Goal: Check status: Check status

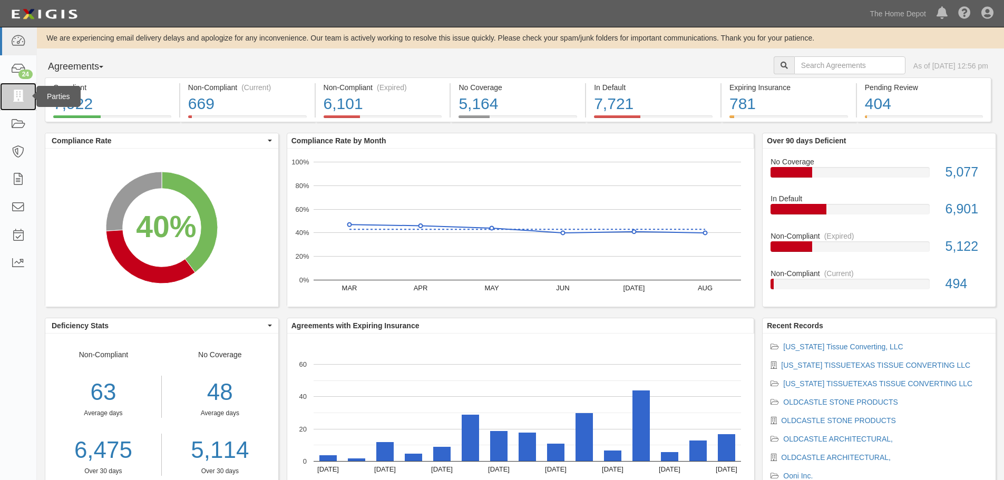
click at [23, 95] on icon at bounding box center [18, 97] width 15 height 12
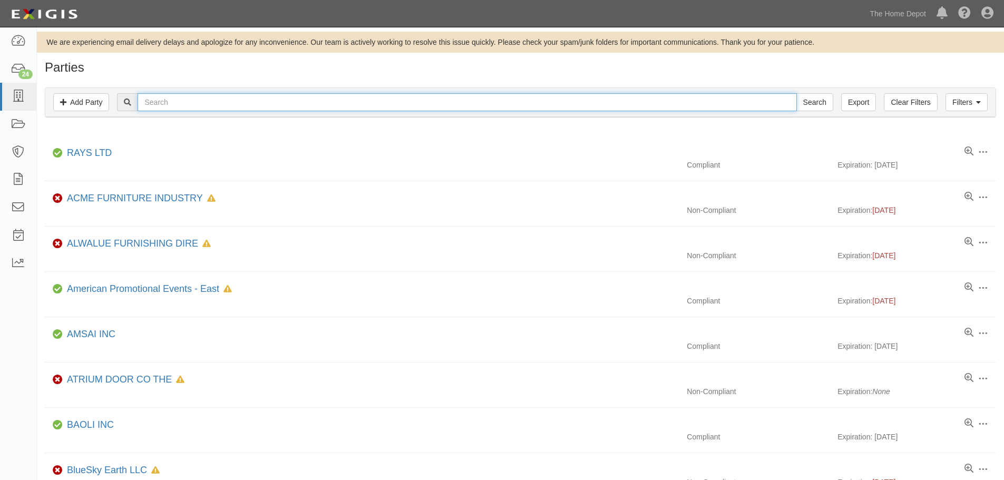
drag, startPoint x: 0, startPoint y: 0, endPoint x: 307, endPoint y: 108, distance: 325.6
click at [307, 108] on input "text" at bounding box center [467, 102] width 659 height 18
type input "oak"
click at [796, 93] on input "Search" at bounding box center [814, 102] width 37 height 18
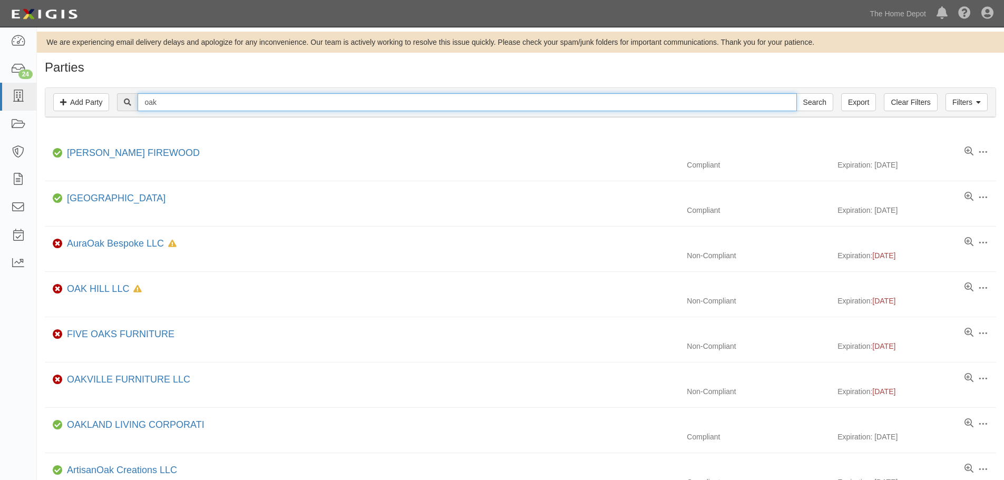
drag, startPoint x: 195, startPoint y: 113, endPoint x: 142, endPoint y: 135, distance: 57.8
type input "anthony"
click at [796, 93] on input "Search" at bounding box center [814, 102] width 37 height 18
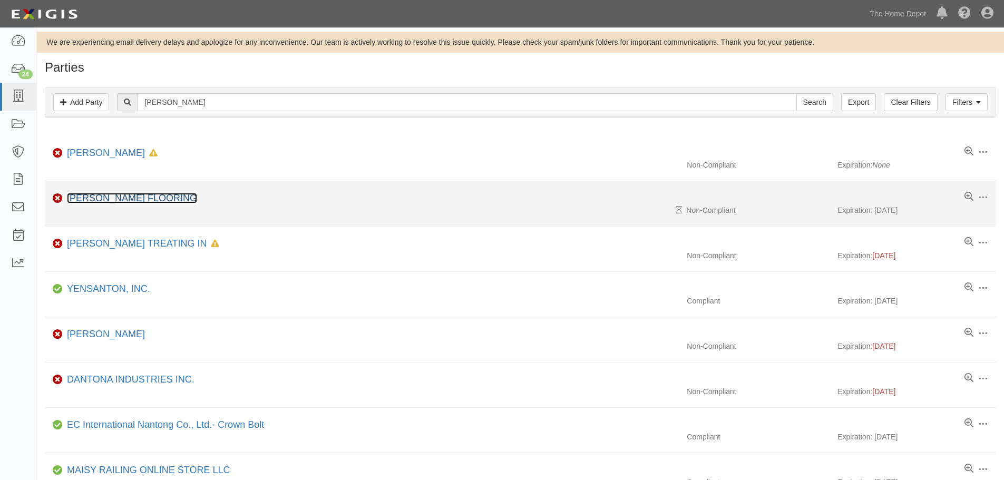
click at [129, 198] on link "[PERSON_NAME] FLOORING" at bounding box center [132, 198] width 130 height 11
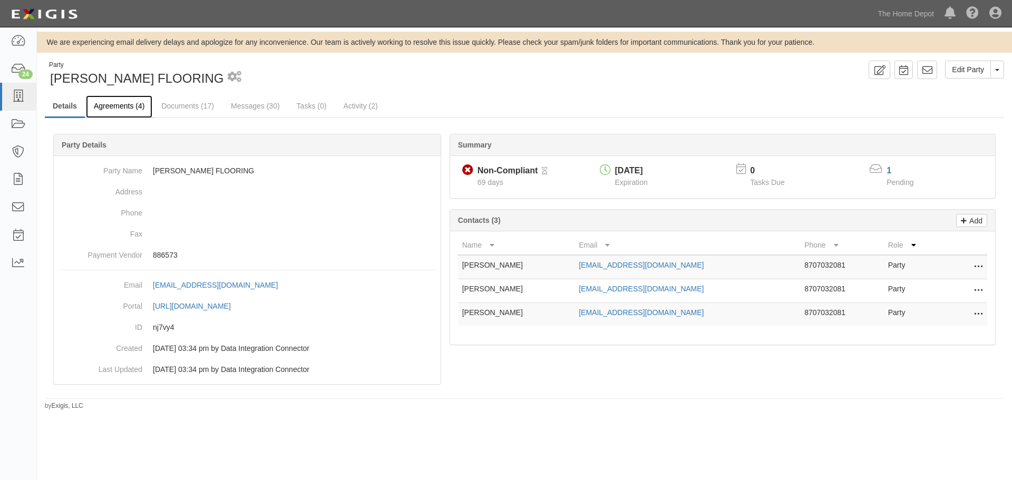
click at [110, 112] on link "Agreements (4)" at bounding box center [119, 106] width 66 height 23
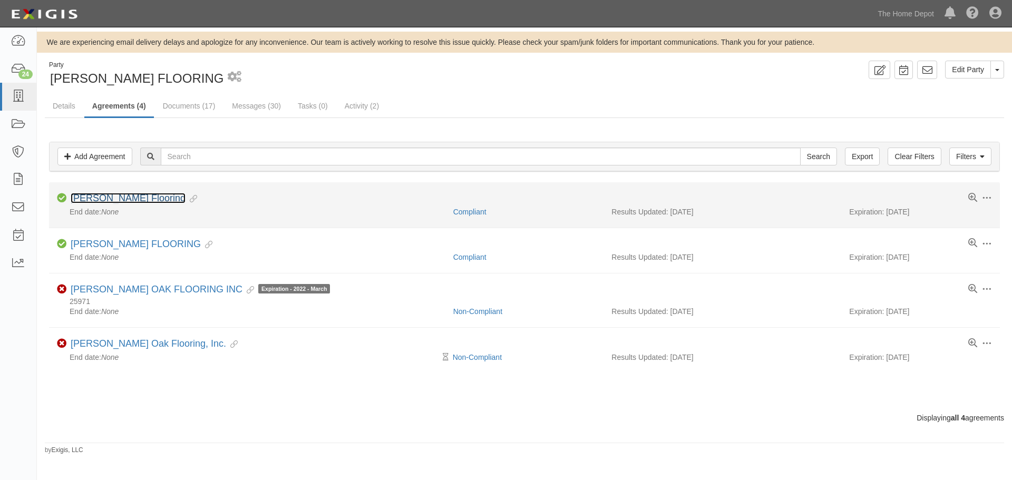
click at [146, 196] on link "[PERSON_NAME] Flooring" at bounding box center [128, 198] width 115 height 11
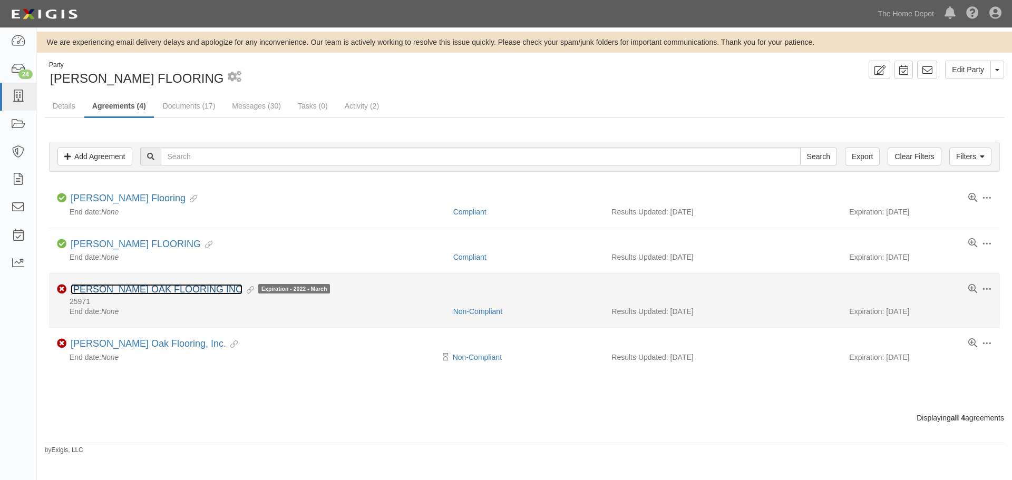
click at [129, 290] on link "[PERSON_NAME] OAK FLOORING INC" at bounding box center [157, 289] width 172 height 11
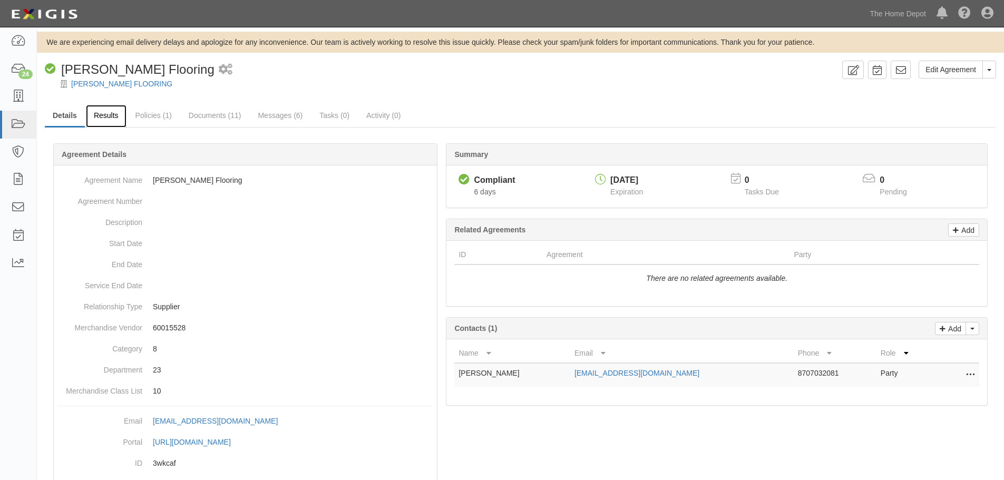
click at [112, 115] on link "Results" at bounding box center [106, 116] width 41 height 23
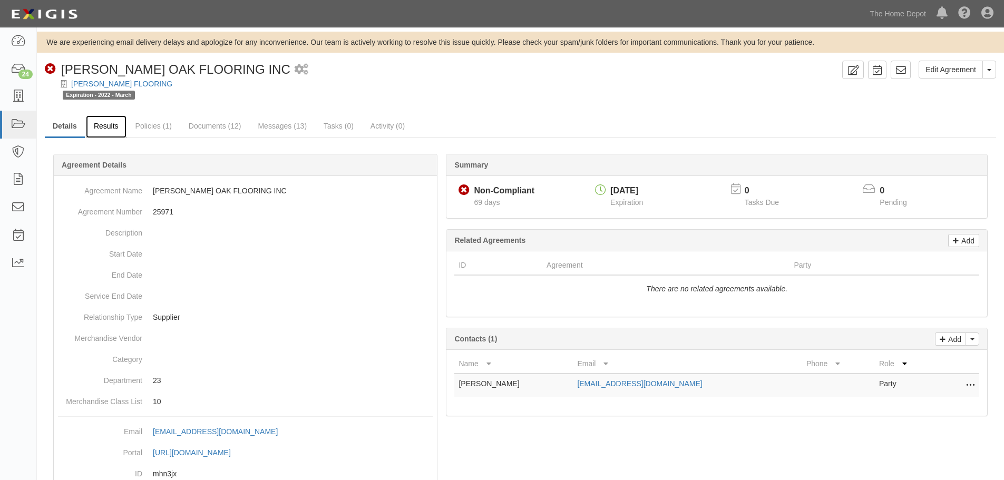
click at [110, 123] on link "Results" at bounding box center [106, 126] width 41 height 23
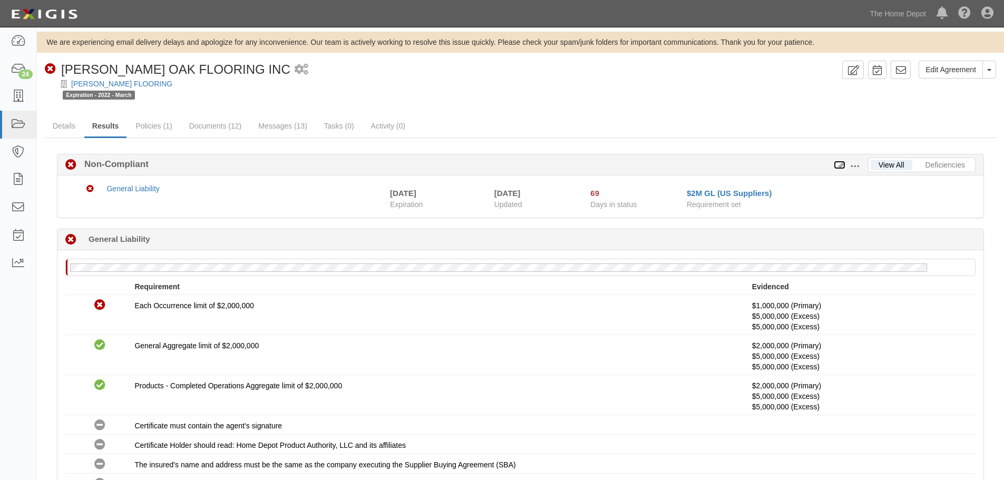
click at [838, 165] on icon at bounding box center [840, 165] width 12 height 7
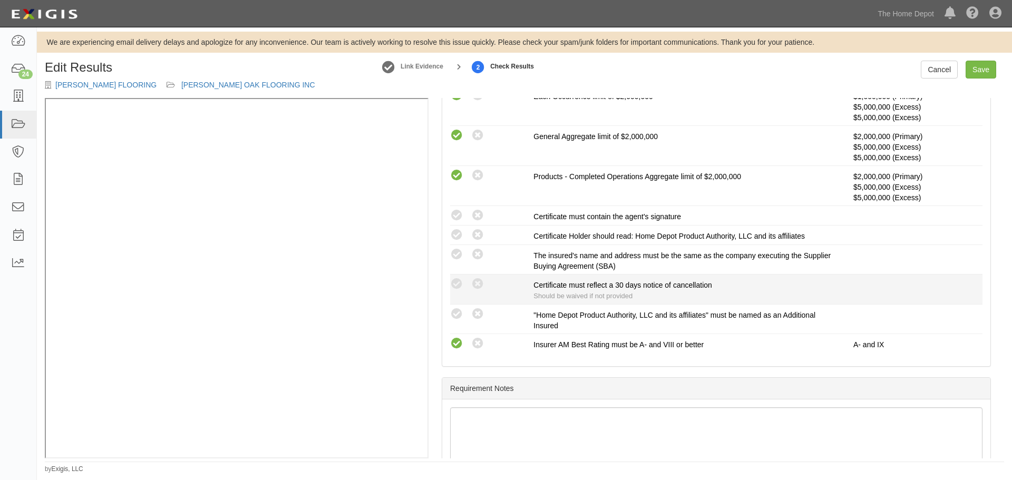
scroll to position [315, 0]
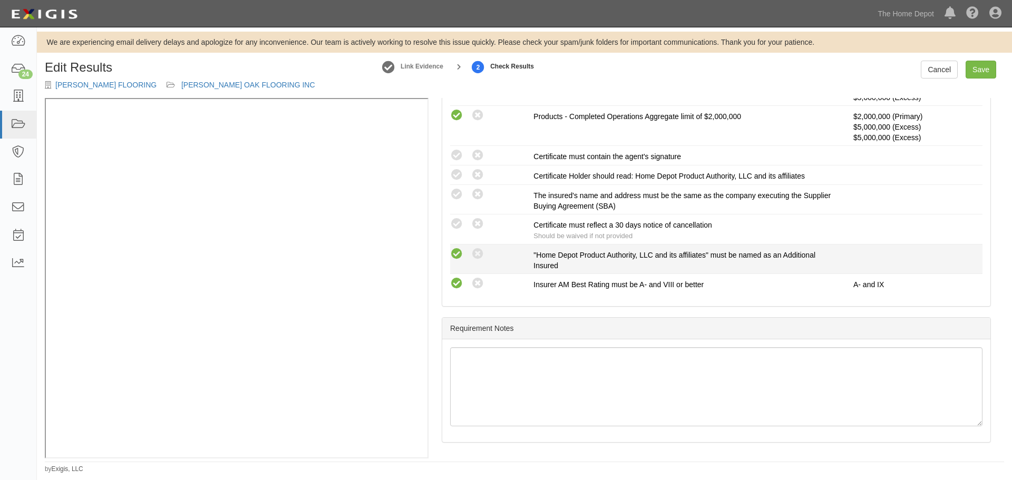
click at [454, 254] on icon at bounding box center [456, 254] width 13 height 13
radio input "true"
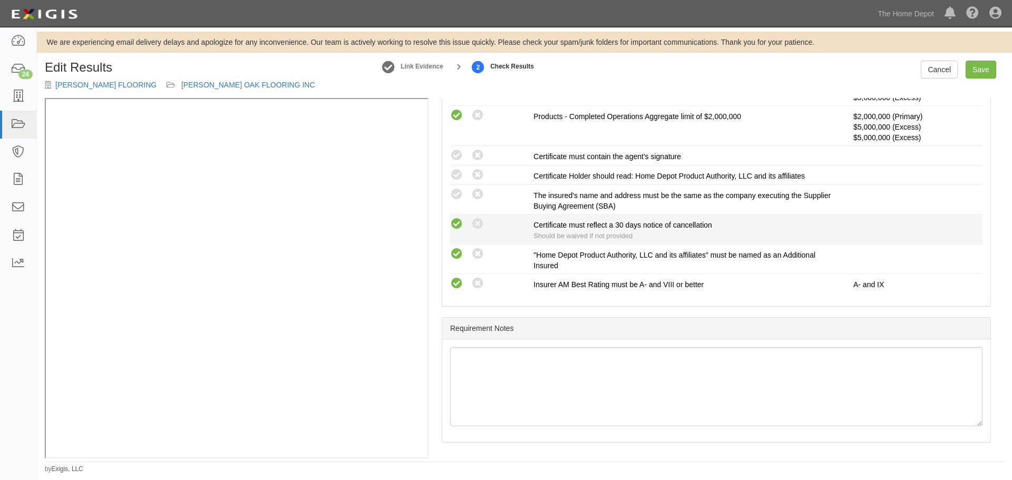
click at [456, 224] on icon at bounding box center [456, 224] width 13 height 13
radio input "true"
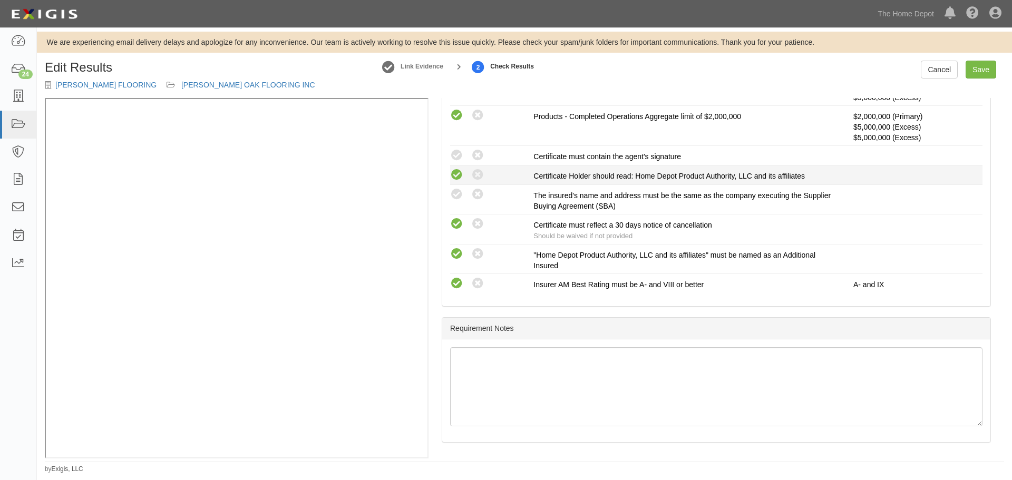
drag, startPoint x: 456, startPoint y: 199, endPoint x: 456, endPoint y: 179, distance: 20.5
click at [456, 199] on icon at bounding box center [456, 194] width 13 height 13
radio input "true"
click at [456, 173] on icon at bounding box center [456, 175] width 13 height 13
radio input "true"
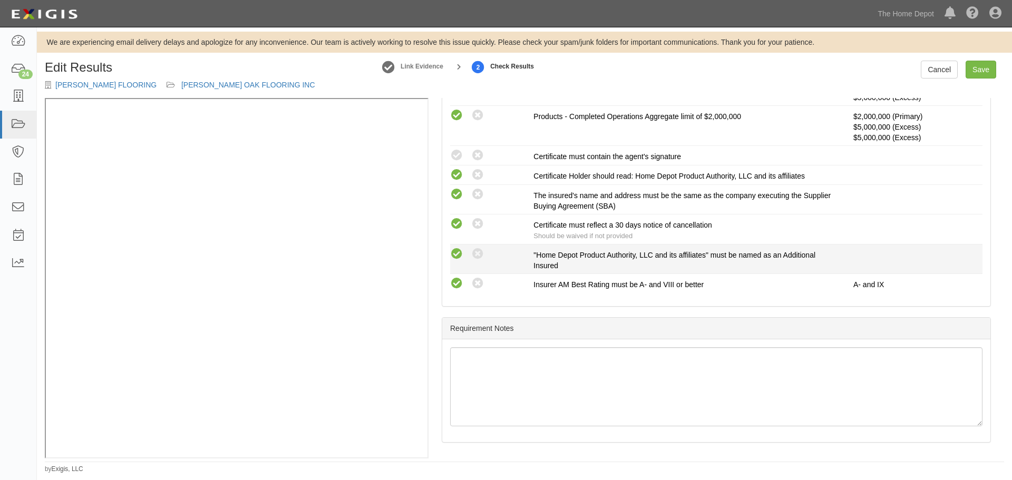
drag, startPoint x: 457, startPoint y: 151, endPoint x: 722, endPoint y: 256, distance: 285.2
click at [458, 151] on icon at bounding box center [456, 155] width 13 height 13
radio input "true"
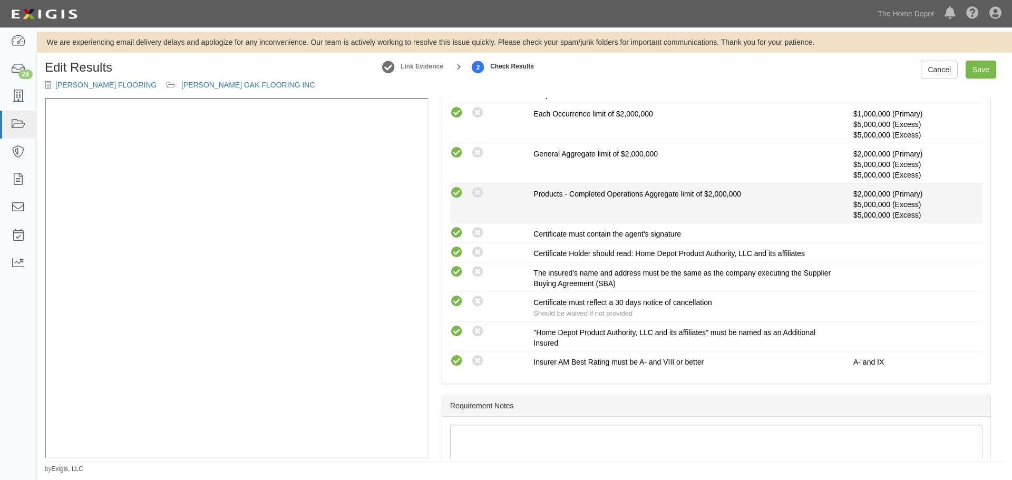
scroll to position [140, 0]
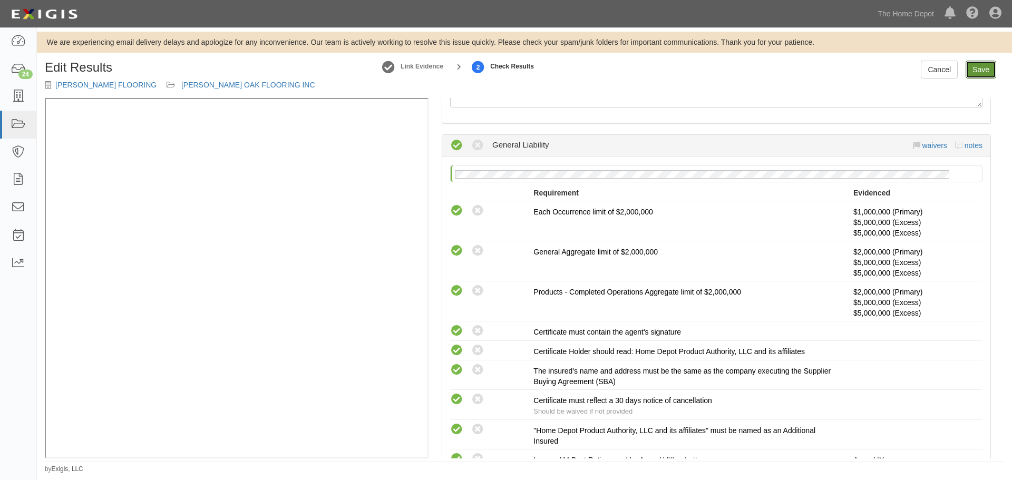
click at [990, 72] on link "Save" at bounding box center [980, 70] width 31 height 18
radio input "true"
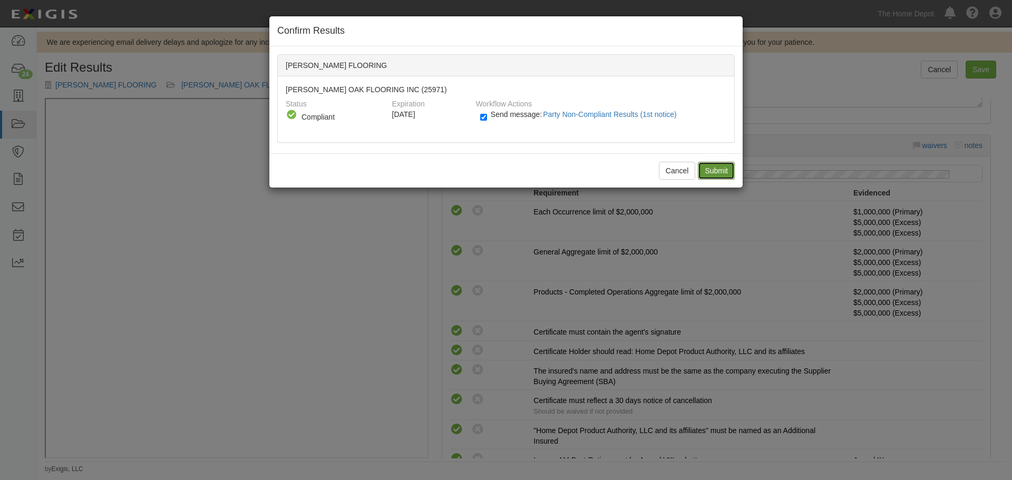
click at [705, 169] on input "Submit" at bounding box center [716, 171] width 37 height 18
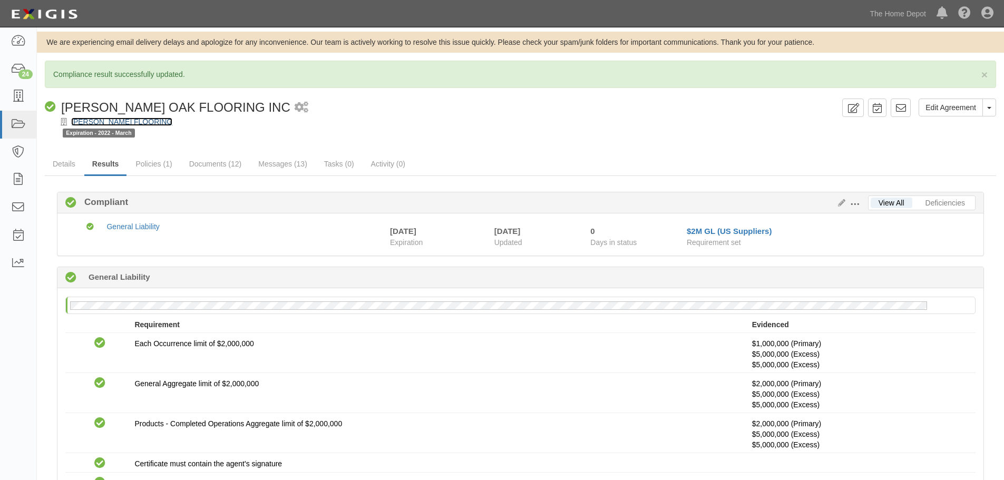
click at [138, 124] on link "[PERSON_NAME] FLOORING" at bounding box center [121, 122] width 101 height 8
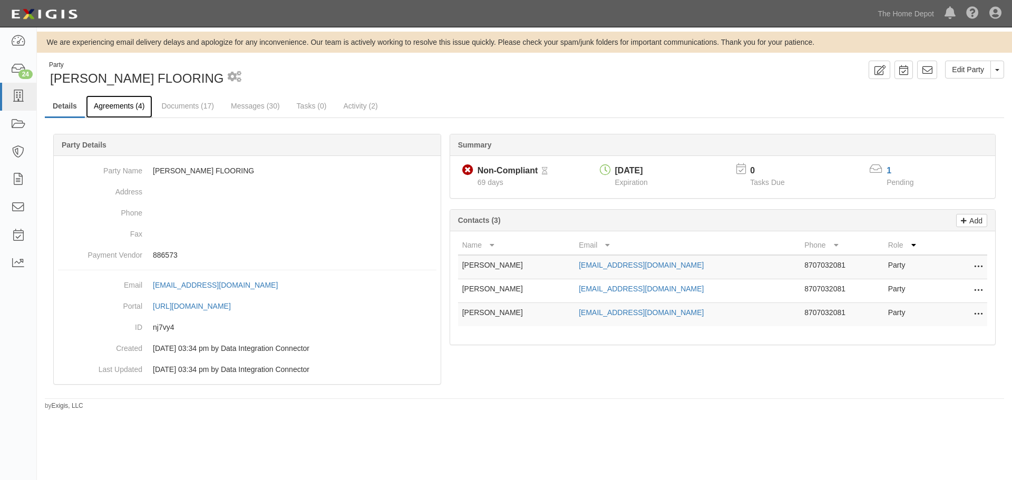
click at [118, 106] on link "Agreements (4)" at bounding box center [119, 106] width 66 height 23
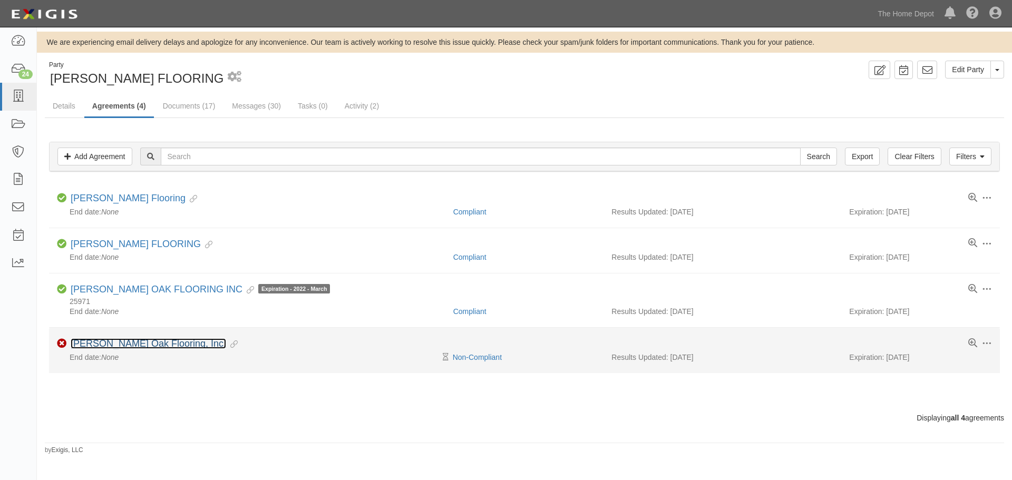
click at [122, 343] on link "[PERSON_NAME] Oak Flooring, Inc." at bounding box center [148, 343] width 155 height 11
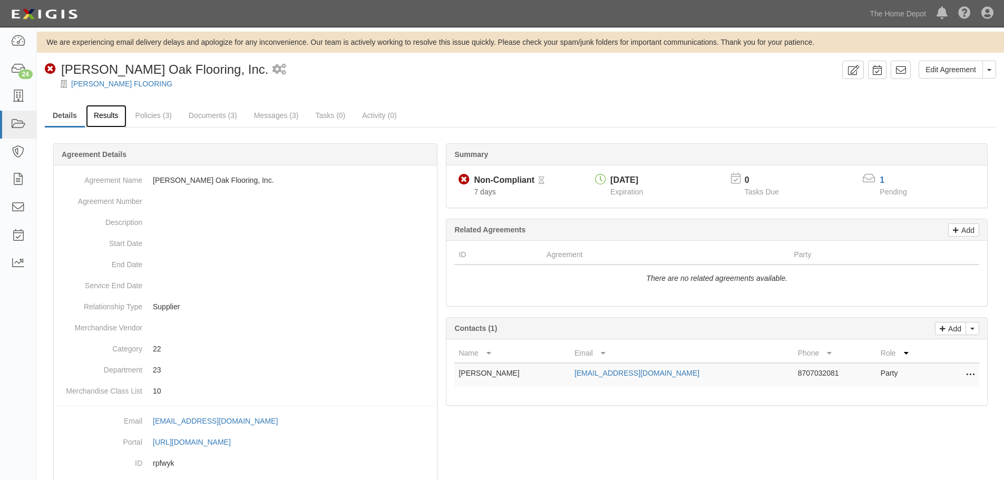
click at [109, 112] on link "Results" at bounding box center [106, 116] width 41 height 23
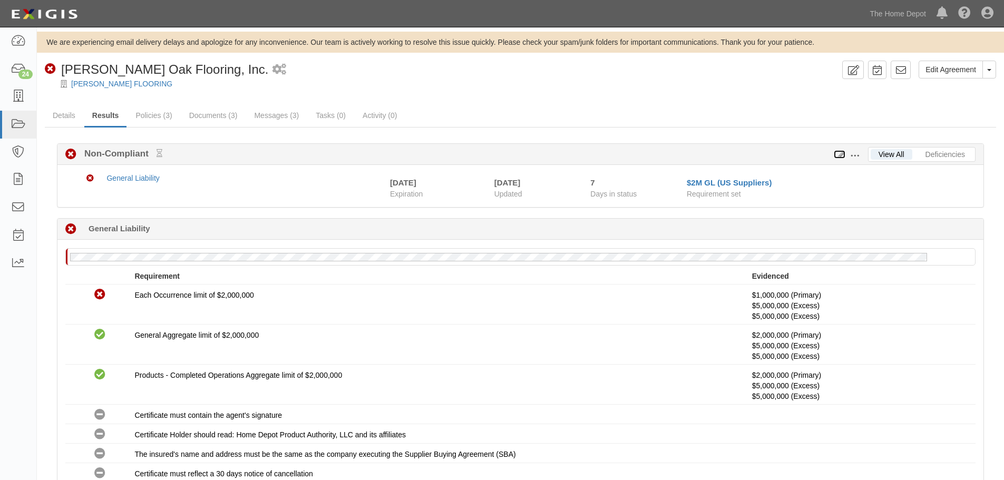
click at [841, 157] on icon at bounding box center [840, 154] width 12 height 7
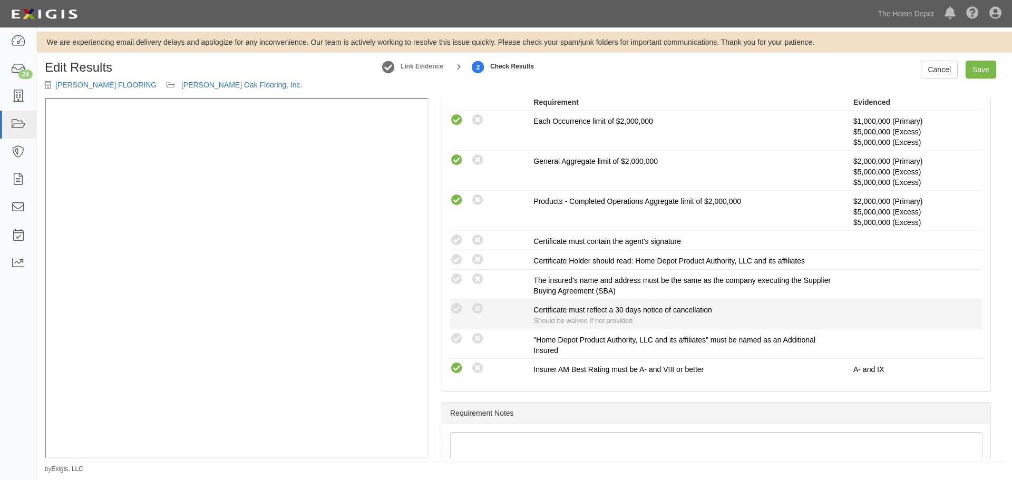
scroll to position [315, 0]
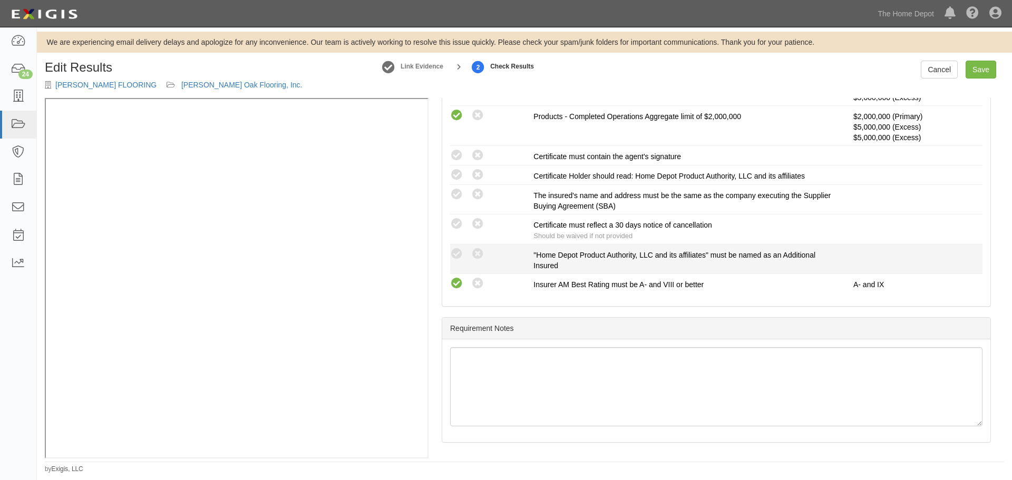
click at [447, 250] on div "Compliant Waived: Non-Compliant" at bounding box center [487, 254] width 91 height 14
click at [454, 251] on icon at bounding box center [456, 254] width 13 height 13
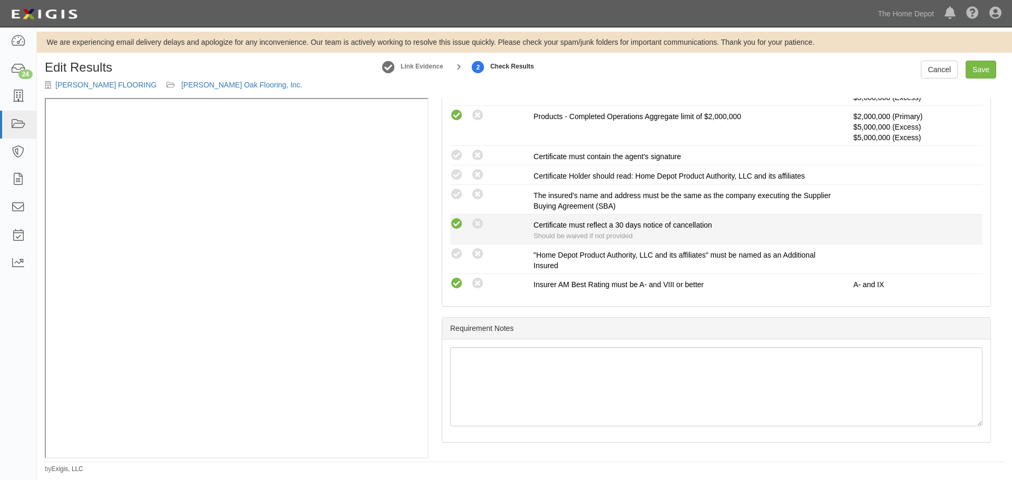
radio input "true"
click at [458, 227] on icon at bounding box center [456, 224] width 13 height 13
radio input "true"
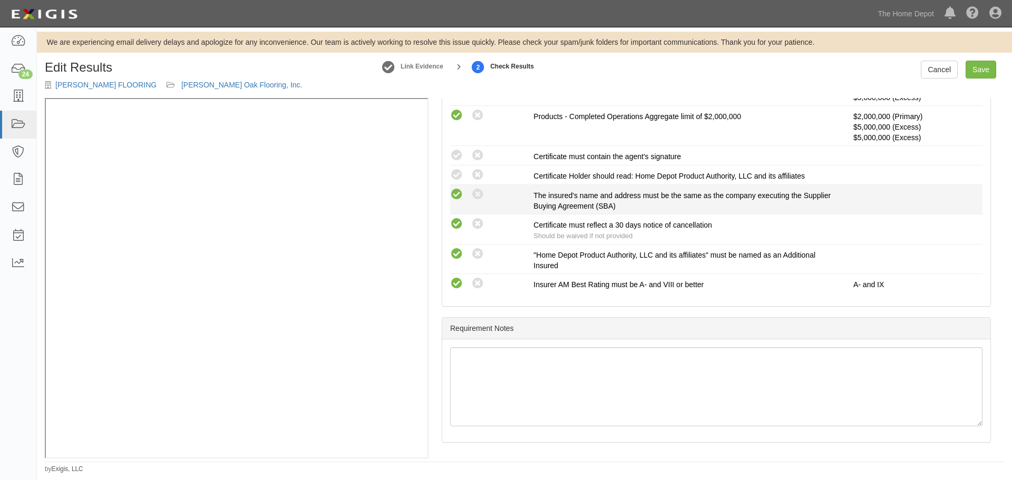
click at [461, 199] on icon at bounding box center [456, 194] width 13 height 13
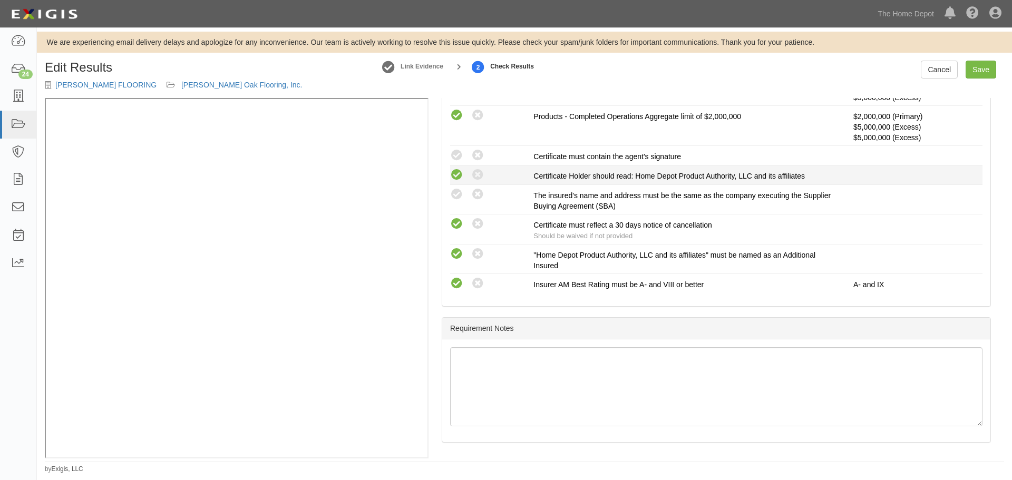
radio input "true"
drag, startPoint x: 463, startPoint y: 176, endPoint x: 461, endPoint y: 168, distance: 8.6
click at [463, 174] on icon at bounding box center [456, 175] width 13 height 13
radio input "true"
drag, startPoint x: 460, startPoint y: 155, endPoint x: 609, endPoint y: 177, distance: 150.7
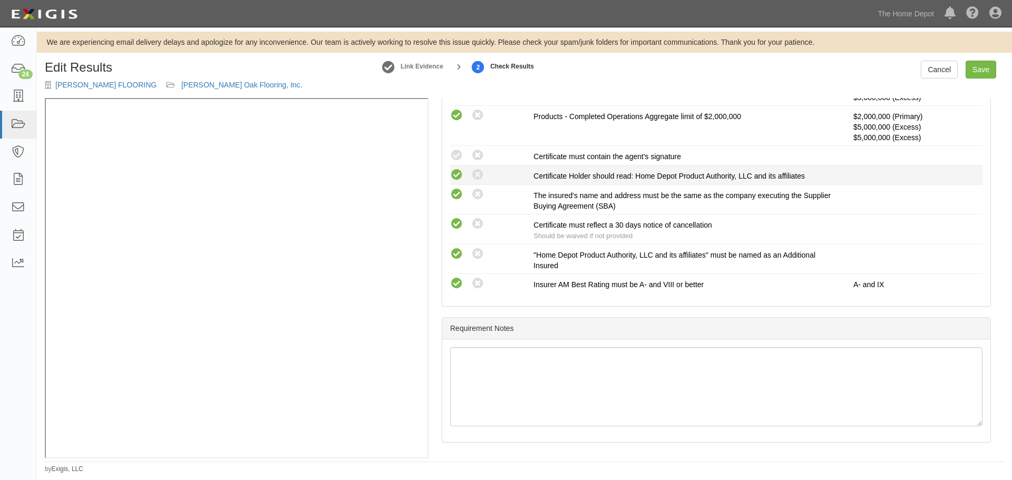
click at [462, 154] on icon at bounding box center [456, 155] width 13 height 13
radio input "true"
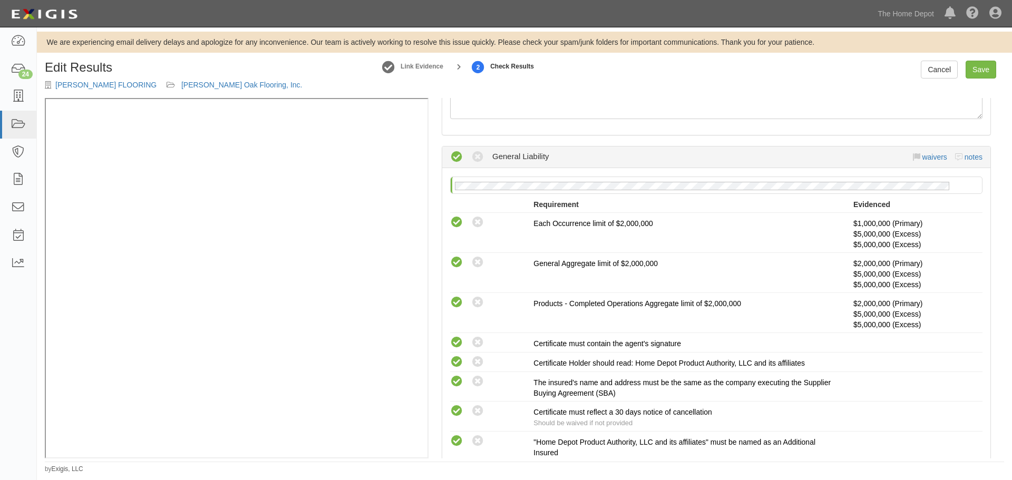
scroll to position [0, 0]
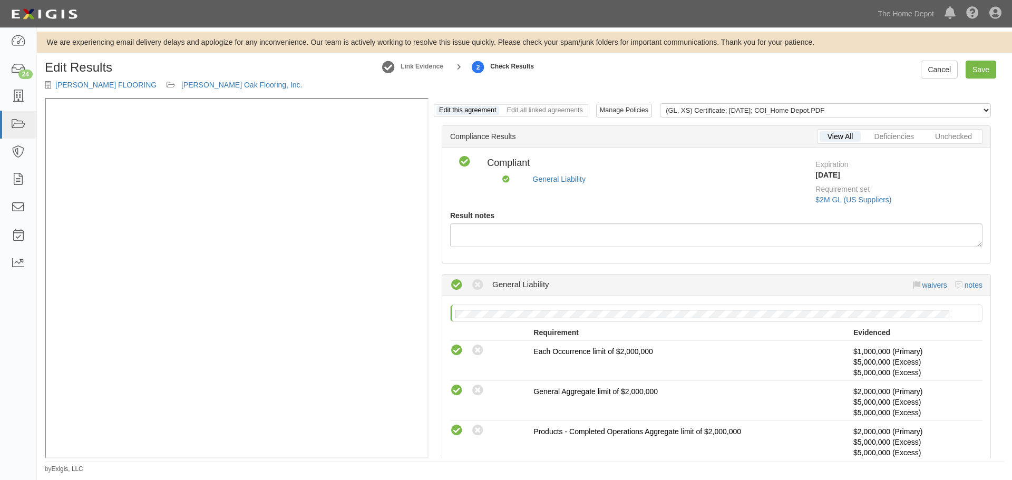
click at [996, 65] on div "Cancel Save" at bounding box center [962, 70] width 83 height 18
click at [993, 69] on link "Save" at bounding box center [980, 70] width 31 height 18
radio input "true"
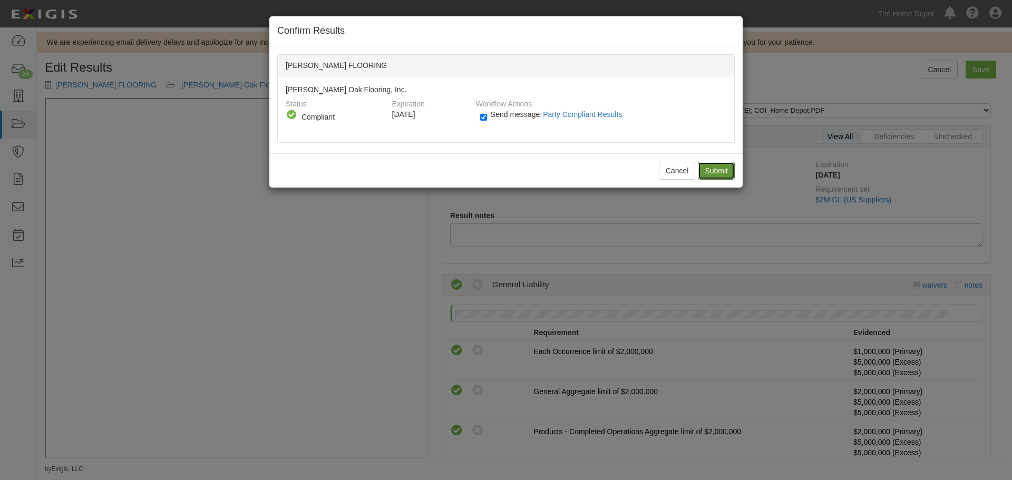
click at [723, 169] on input "Submit" at bounding box center [716, 171] width 37 height 18
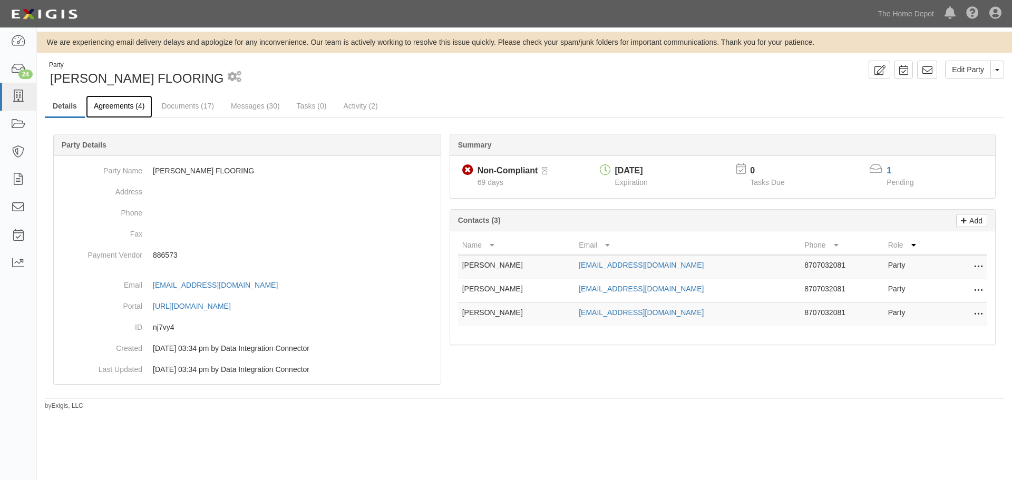
click at [117, 111] on link "Agreements (4)" at bounding box center [119, 106] width 66 height 23
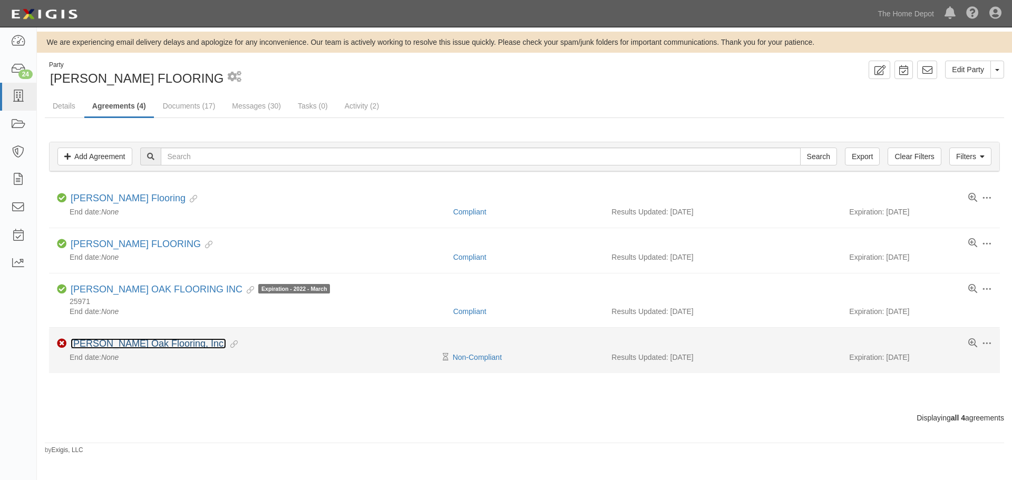
click at [162, 346] on link "[PERSON_NAME] Oak Flooring, Inc." at bounding box center [148, 343] width 155 height 11
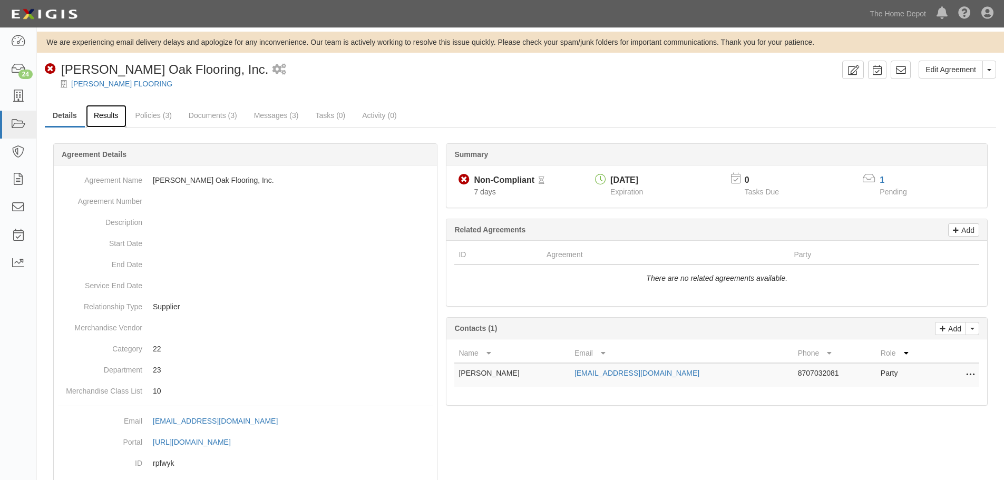
click at [113, 123] on link "Results" at bounding box center [106, 116] width 41 height 23
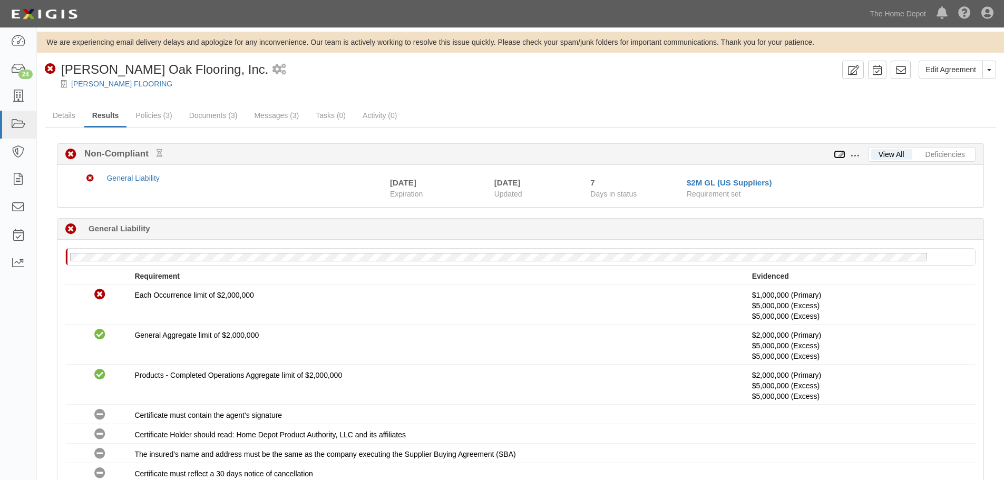
click at [840, 156] on icon at bounding box center [840, 154] width 12 height 7
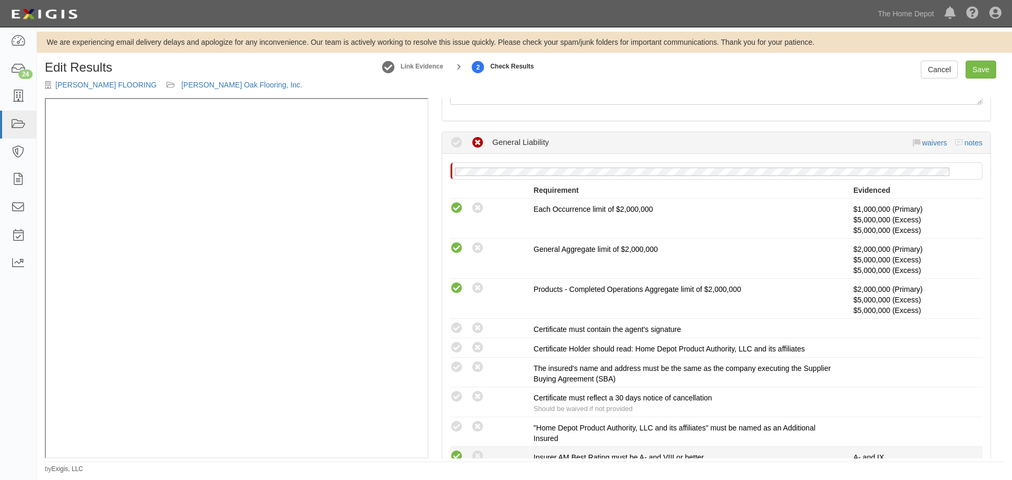
scroll to position [315, 0]
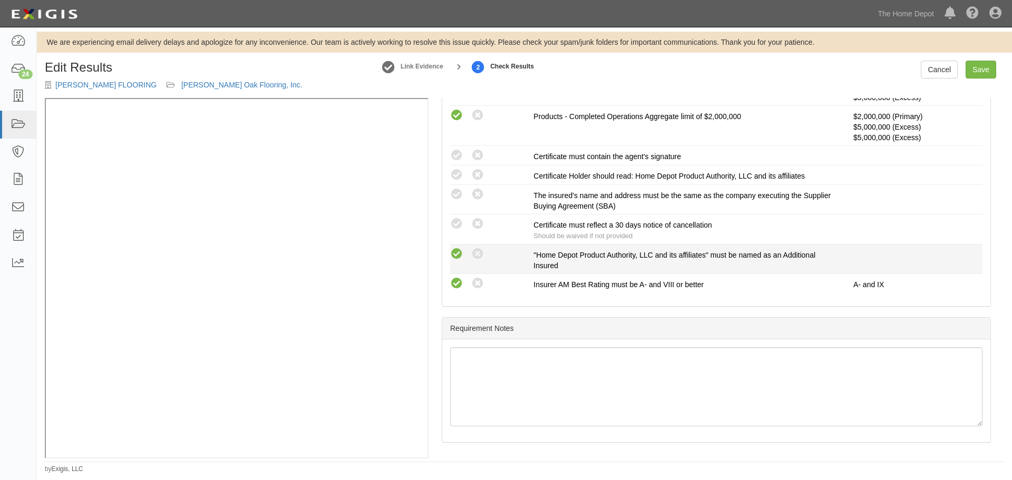
drag, startPoint x: 458, startPoint y: 257, endPoint x: 456, endPoint y: 240, distance: 16.5
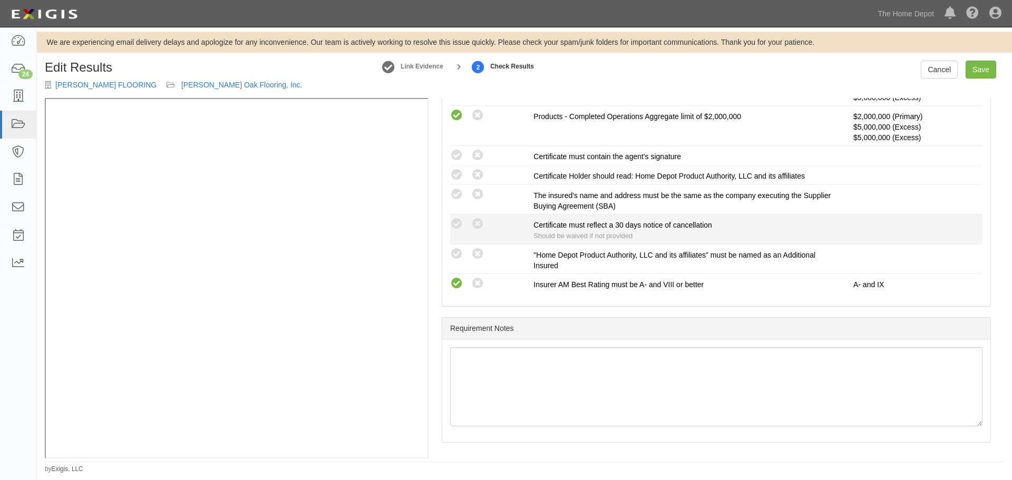
click at [458, 257] on icon at bounding box center [456, 254] width 13 height 13
radio input "true"
click at [458, 227] on icon at bounding box center [456, 224] width 13 height 13
radio input "true"
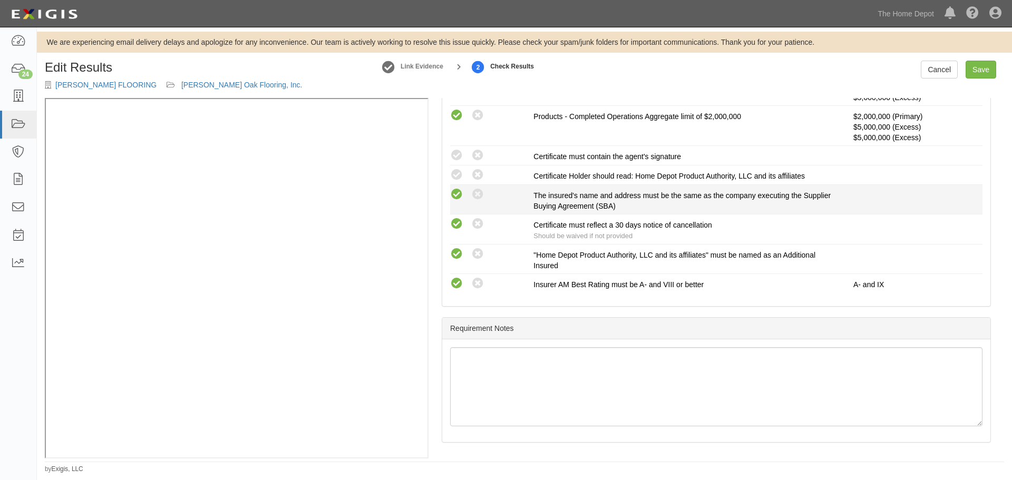
click at [455, 190] on icon at bounding box center [456, 194] width 13 height 13
radio input "true"
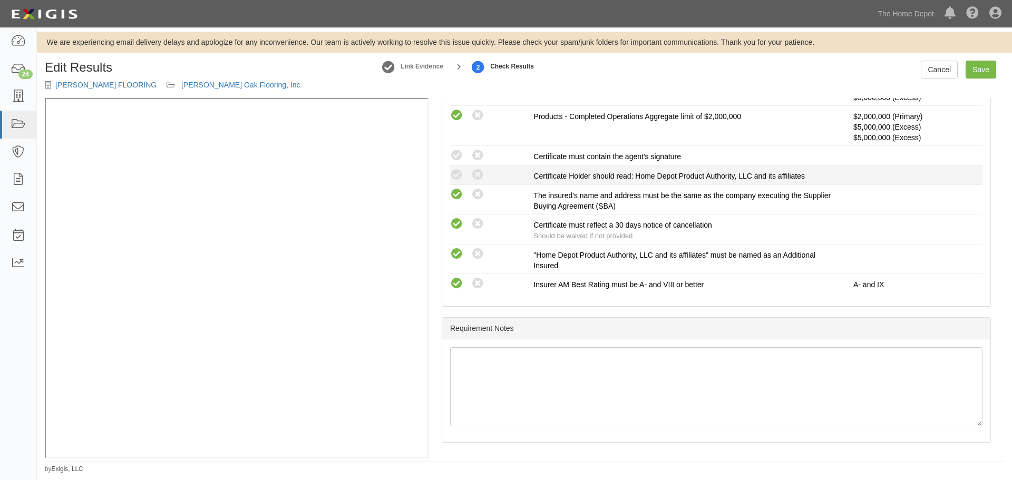
click at [452, 167] on li "Compliant Waived: Non-Compliant Certificate Holder should read: Home Depot Prod…" at bounding box center [716, 174] width 532 height 19
click at [455, 154] on icon at bounding box center [456, 155] width 13 height 13
radio input "true"
drag, startPoint x: 454, startPoint y: 173, endPoint x: 477, endPoint y: 174, distance: 22.7
click at [456, 173] on icon at bounding box center [456, 175] width 13 height 13
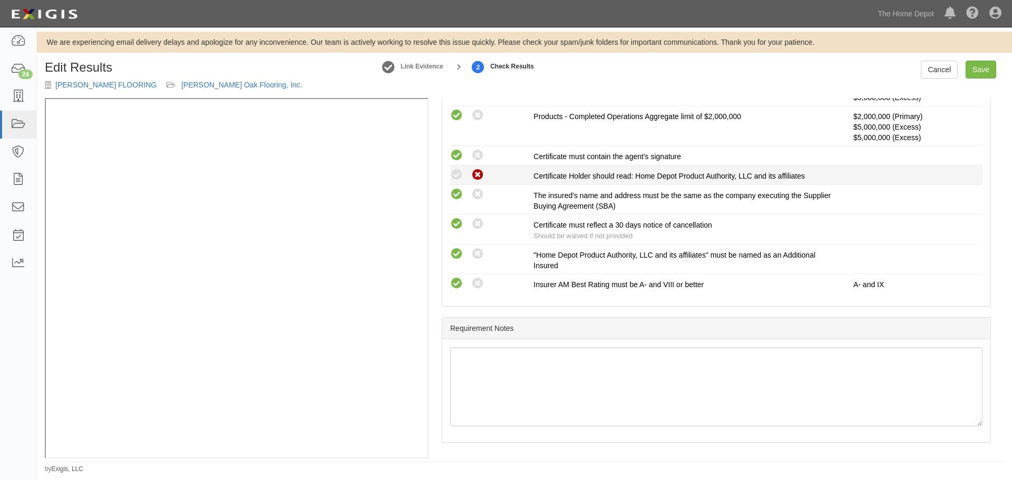
radio input "true"
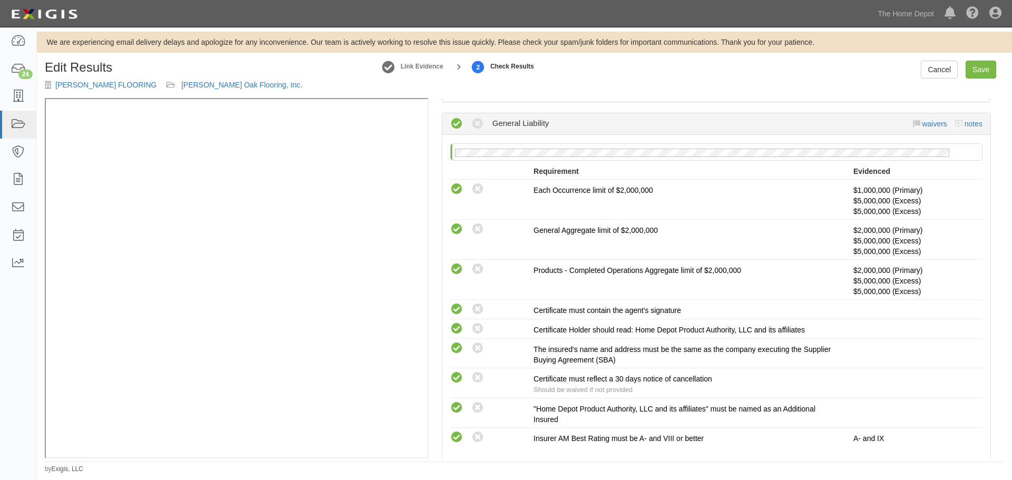
scroll to position [52, 0]
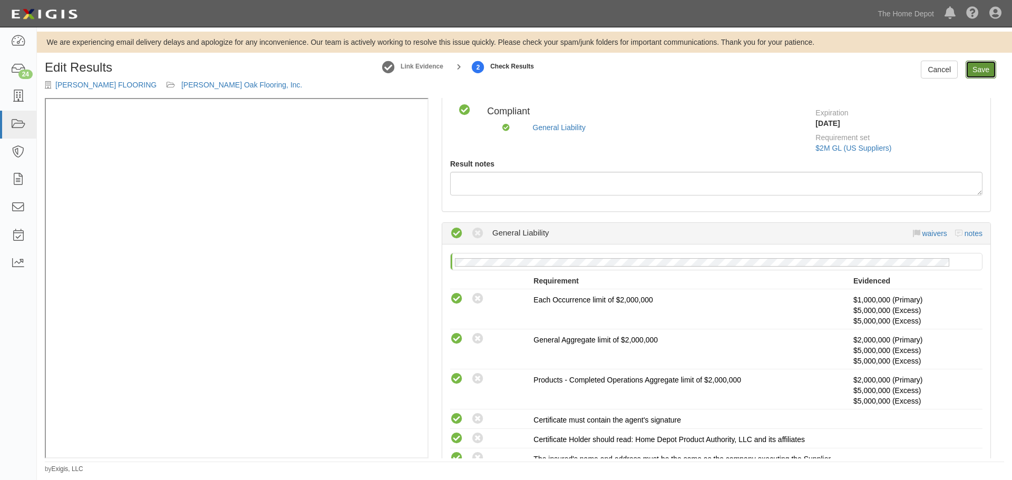
click at [974, 63] on link "Save" at bounding box center [980, 70] width 31 height 18
radio input "true"
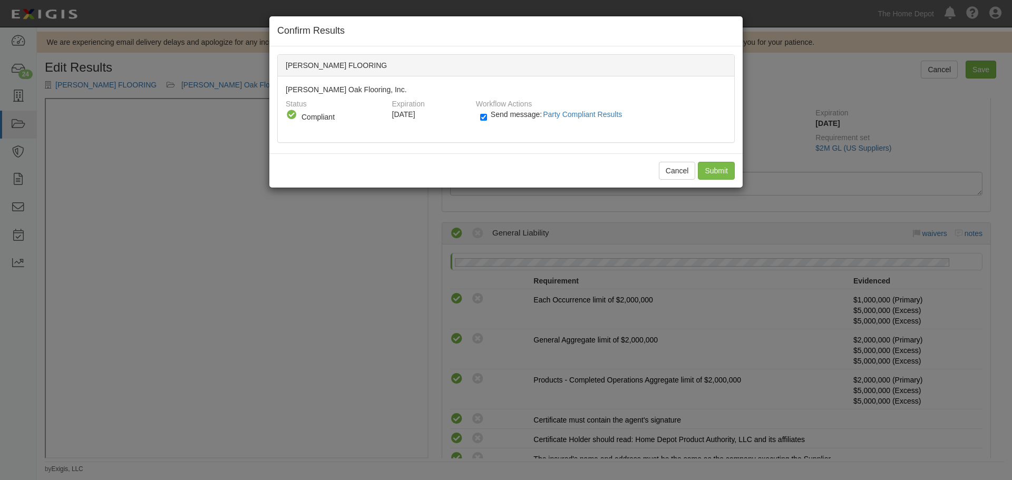
click at [488, 121] on label "Send message: Party Compliant Results" at bounding box center [553, 120] width 146 height 14
click at [487, 121] on input "Send message: Party Compliant Results" at bounding box center [483, 117] width 7 height 12
checkbox input "false"
click at [706, 173] on input "Submit" at bounding box center [716, 171] width 37 height 18
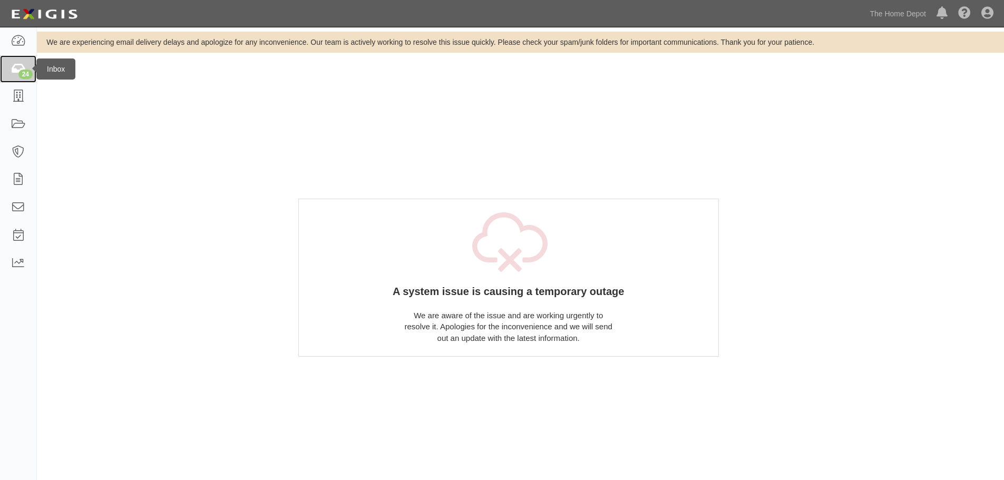
click at [19, 71] on div "24" at bounding box center [25, 74] width 14 height 9
click at [24, 72] on div "24" at bounding box center [25, 74] width 14 height 9
click at [15, 103] on link at bounding box center [18, 97] width 36 height 28
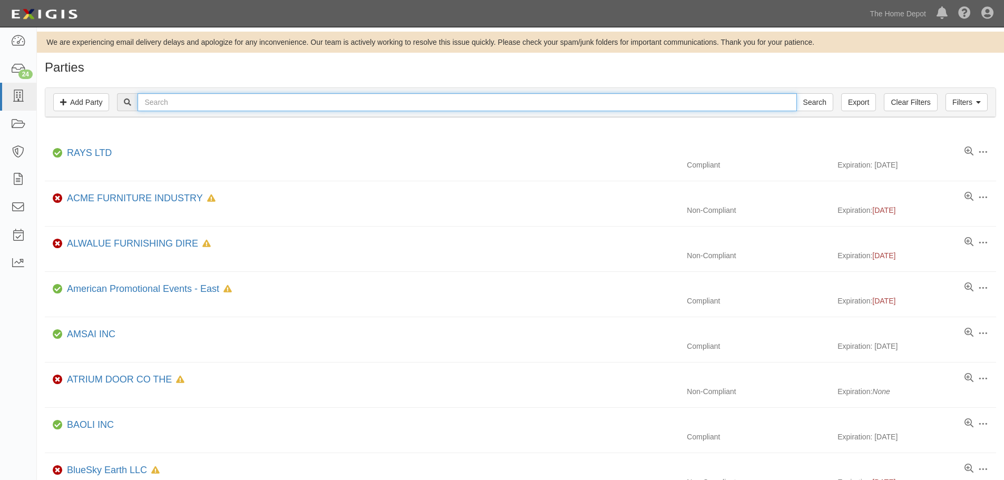
click at [184, 110] on input "text" at bounding box center [467, 102] width 659 height 18
type input "[PERSON_NAME]"
click at [796, 93] on input "Search" at bounding box center [814, 102] width 37 height 18
